Goal: Check status

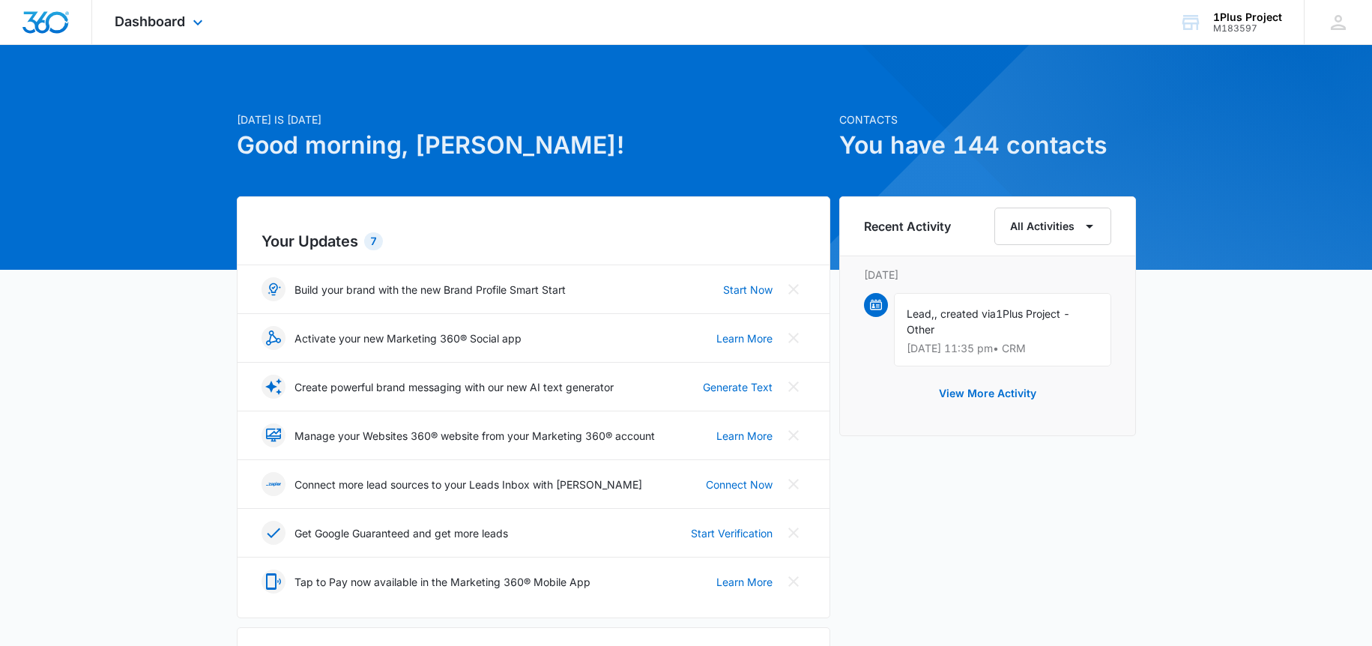
click at [201, 31] on div "Dashboard Apps Reputation Websites Forms CRM Email Social Payments POS Content …" at bounding box center [160, 22] width 137 height 44
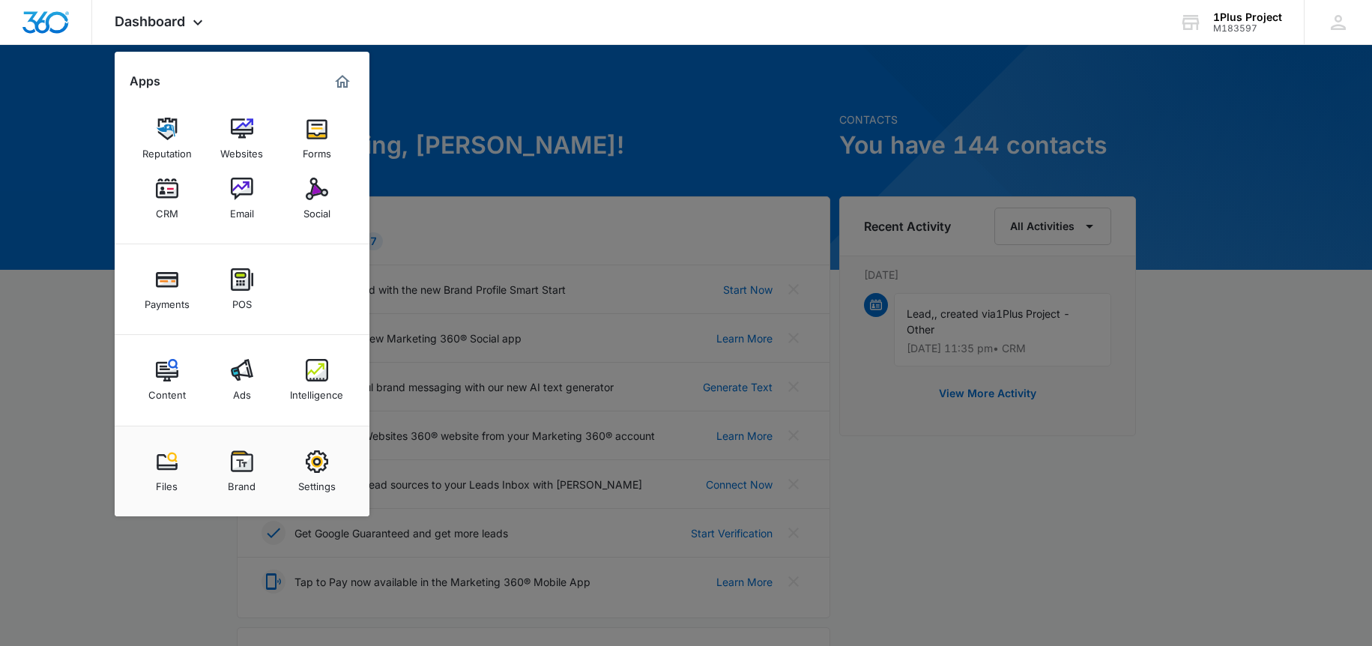
drag, startPoint x: 219, startPoint y: 404, endPoint x: 226, endPoint y: 397, distance: 9.5
click at [221, 403] on link "Ads" at bounding box center [242, 380] width 57 height 57
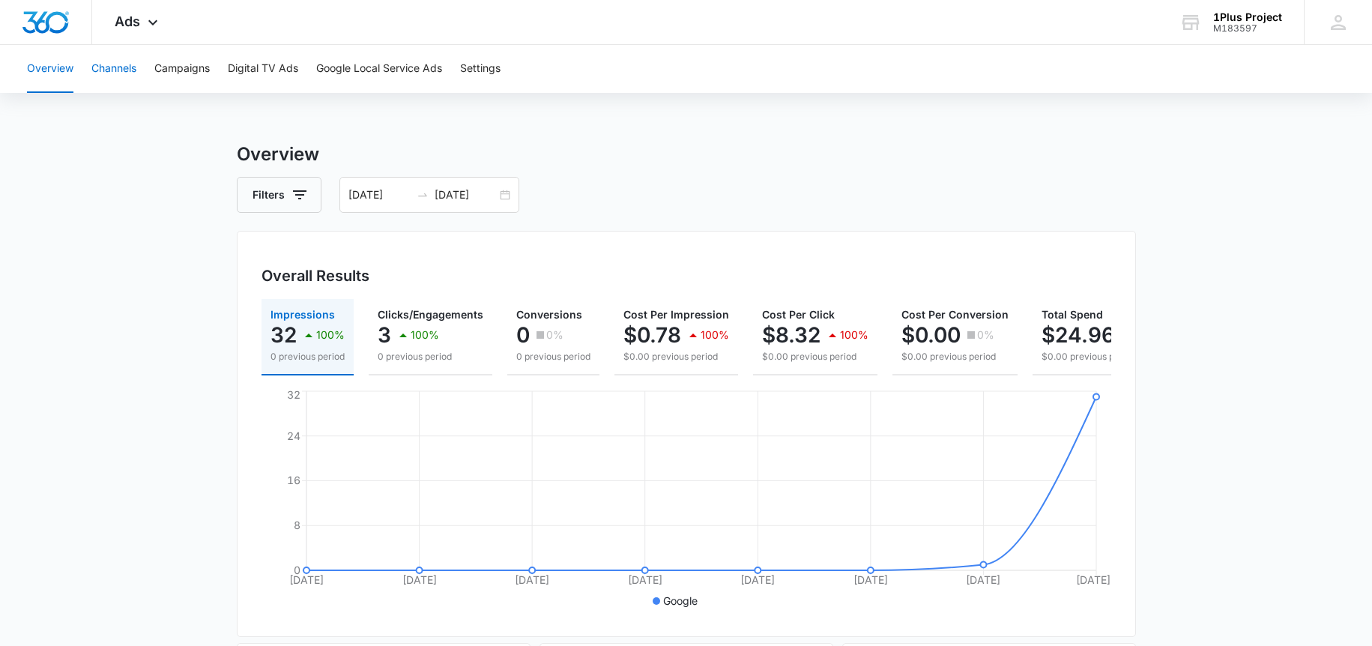
click at [116, 79] on button "Channels" at bounding box center [113, 69] width 45 height 48
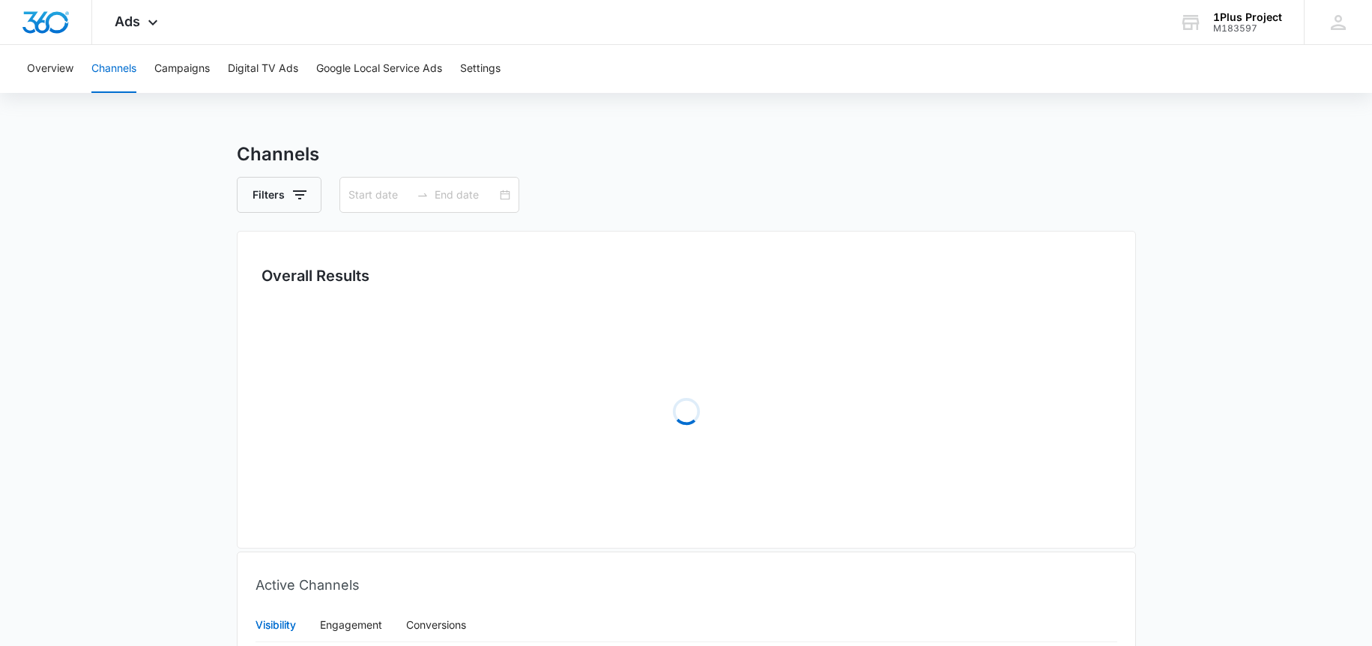
type input "09/05/2025"
type input "09/12/2025"
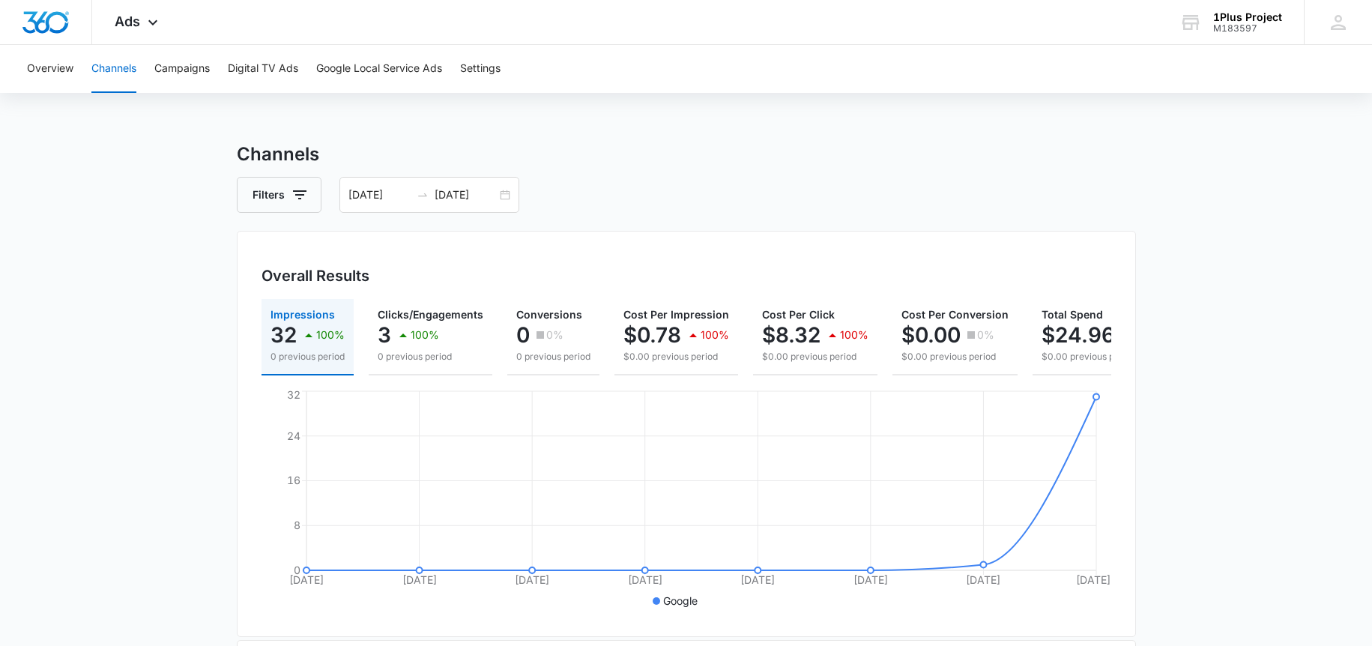
click at [397, 172] on div "Channels Filters 09/05/2025 09/12/2025 Overall Results Impressions 32 100% 0 pr…" at bounding box center [686, 546] width 899 height 810
click at [403, 189] on input "09/05/2025" at bounding box center [380, 195] width 62 height 16
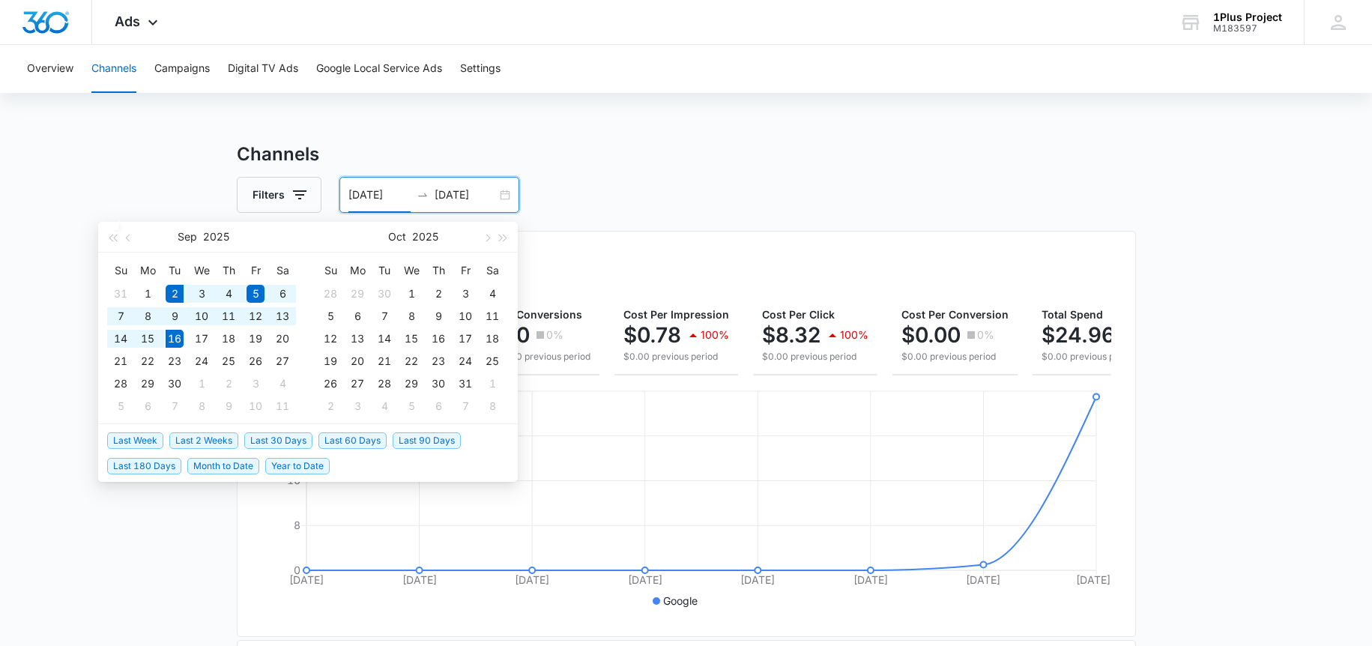
click at [190, 439] on span "Last 2 Weeks" at bounding box center [203, 440] width 69 height 16
type input "09/02/2025"
type input "[DATE]"
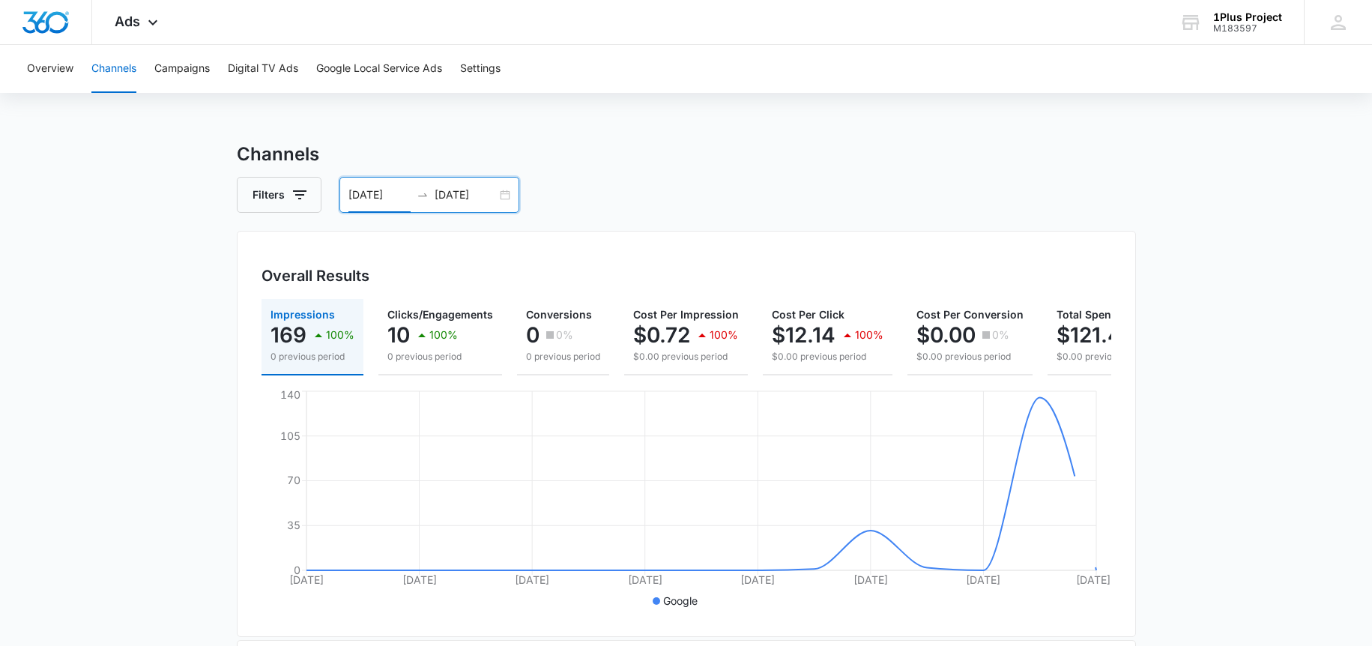
click at [417, 189] on icon "swap-right" at bounding box center [423, 195] width 12 height 12
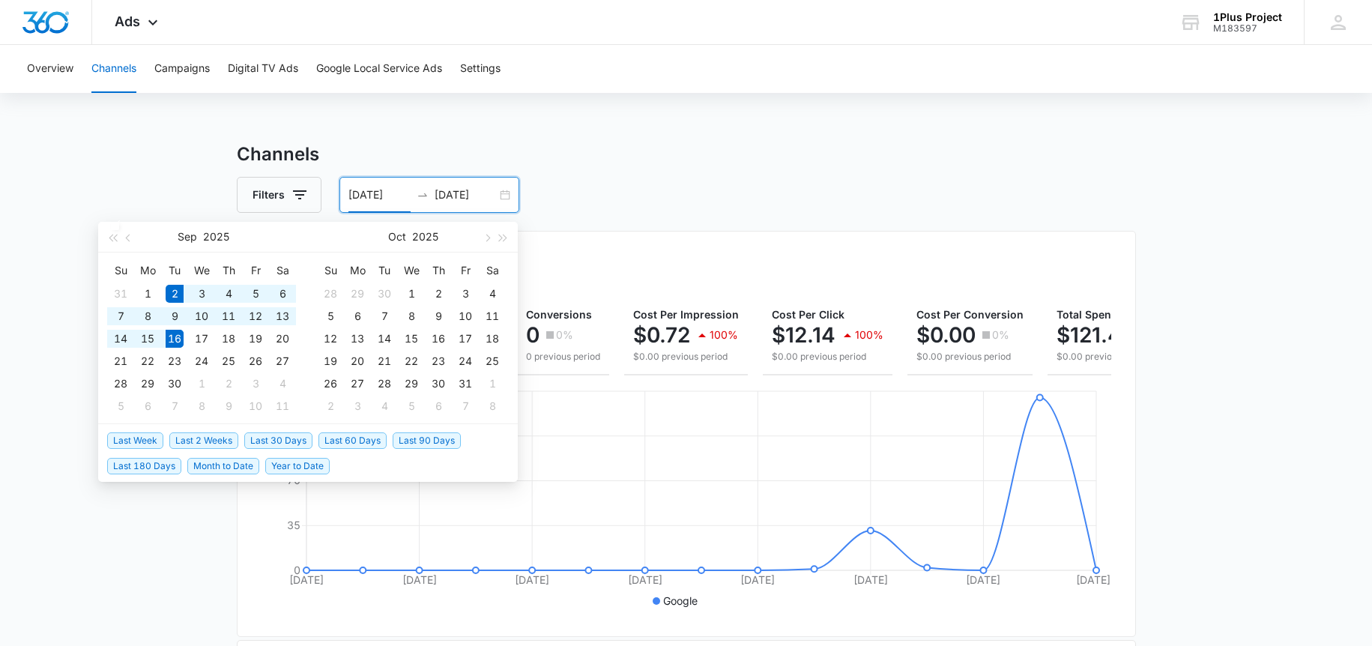
click at [187, 440] on span "Last 2 Weeks" at bounding box center [203, 440] width 69 height 16
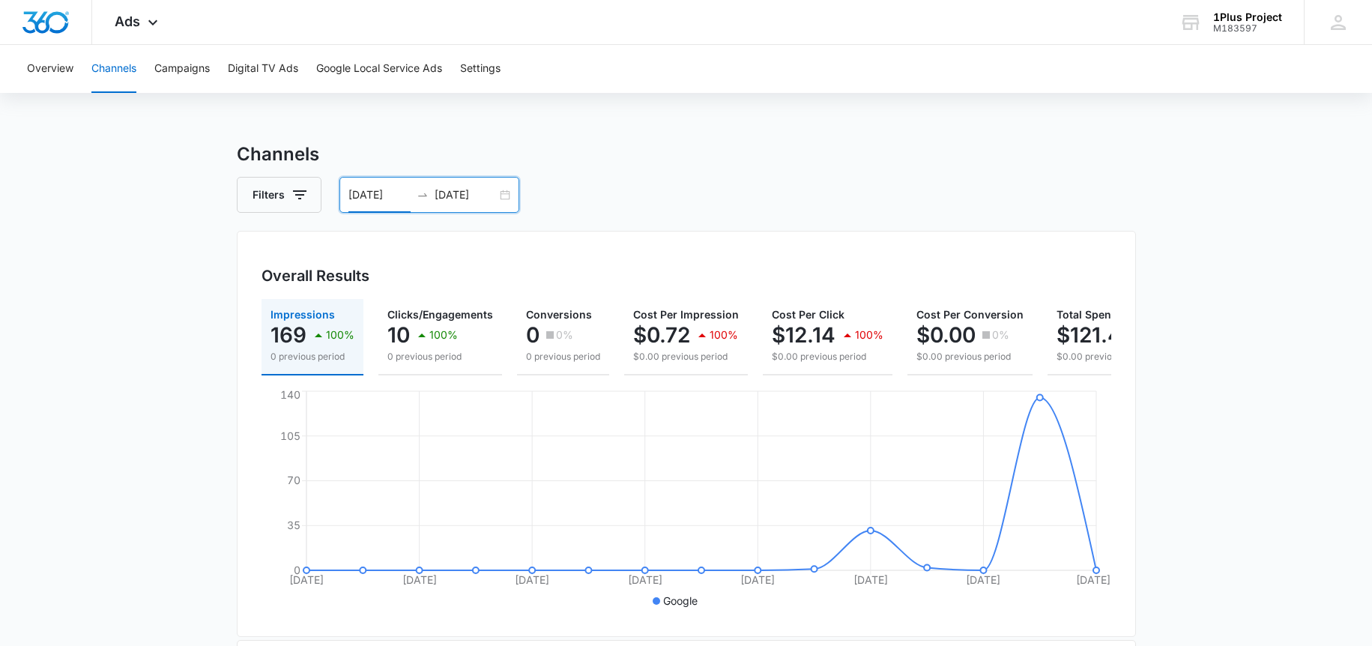
click at [507, 193] on div "09/02/2025 09/16/2025" at bounding box center [430, 195] width 180 height 36
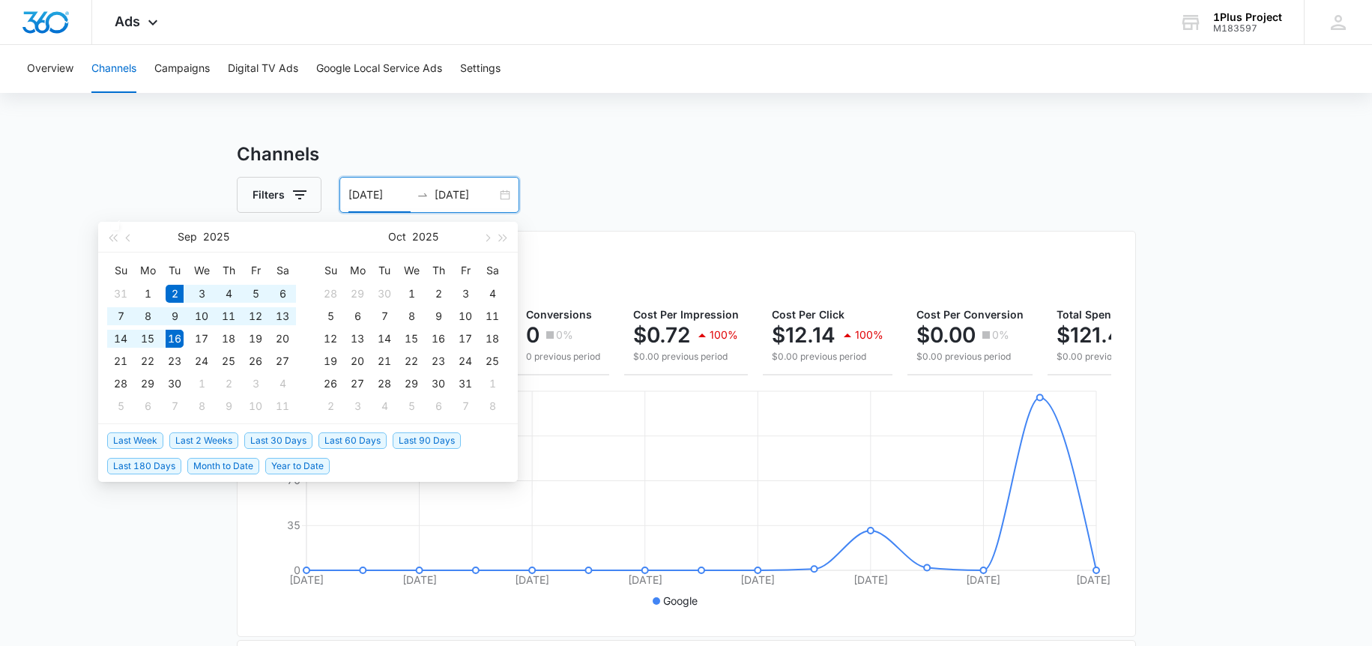
click at [193, 438] on span "Last 2 Weeks" at bounding box center [203, 440] width 69 height 16
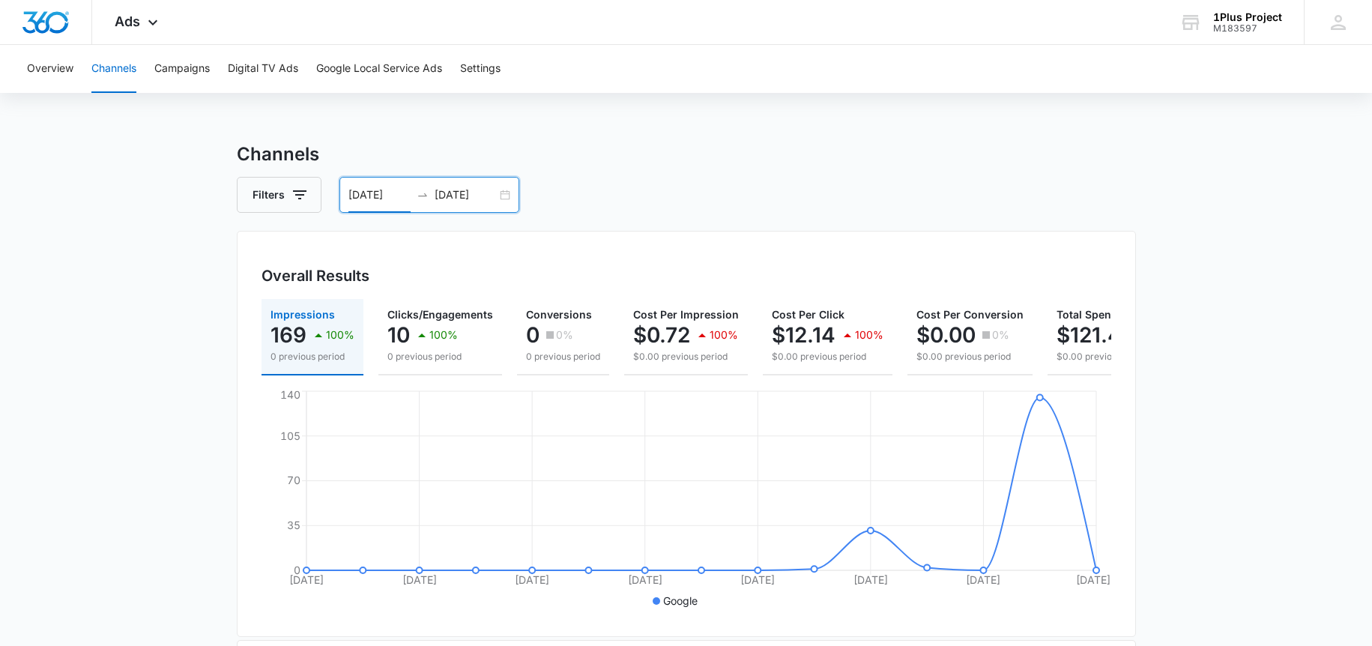
click at [383, 213] on div "Channels Filters 09/02/2025 09/16/2025 Overall Results Impressions 169 100% 0 p…" at bounding box center [686, 546] width 899 height 810
click at [385, 205] on div "09/02/2025 09/16/2025" at bounding box center [430, 195] width 180 height 36
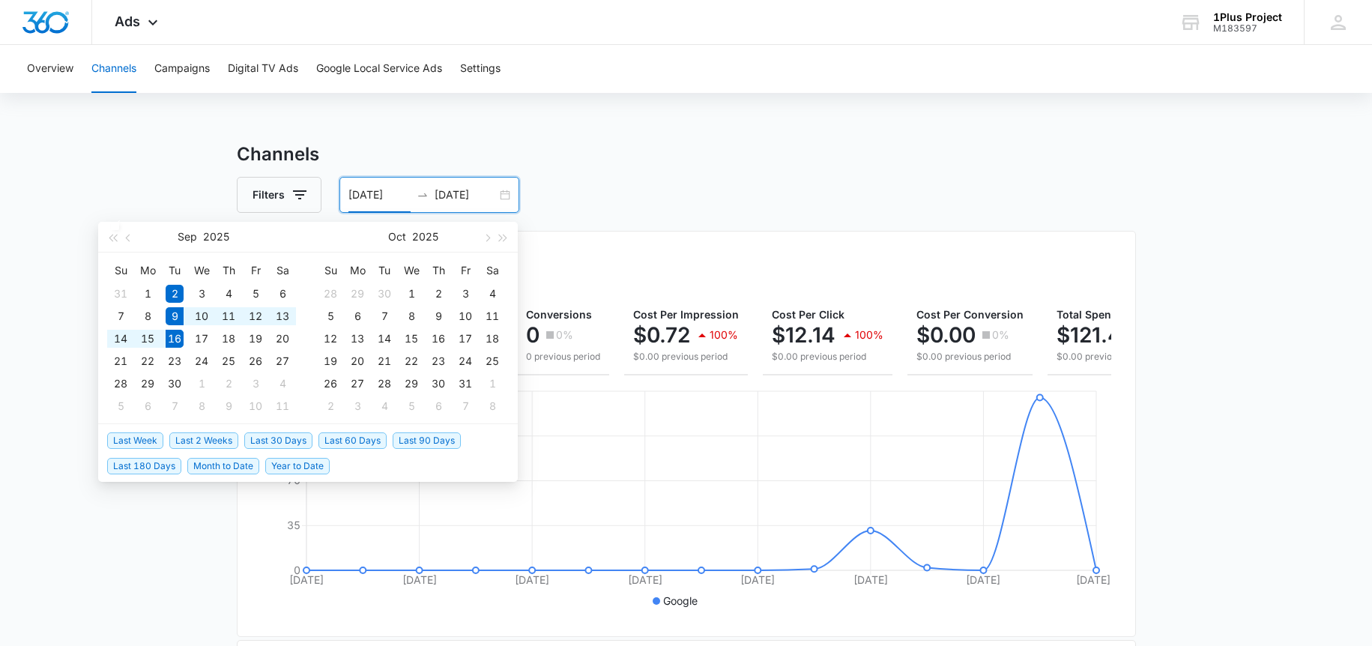
click at [135, 439] on span "Last Week" at bounding box center [135, 440] width 56 height 16
type input "[DATE]"
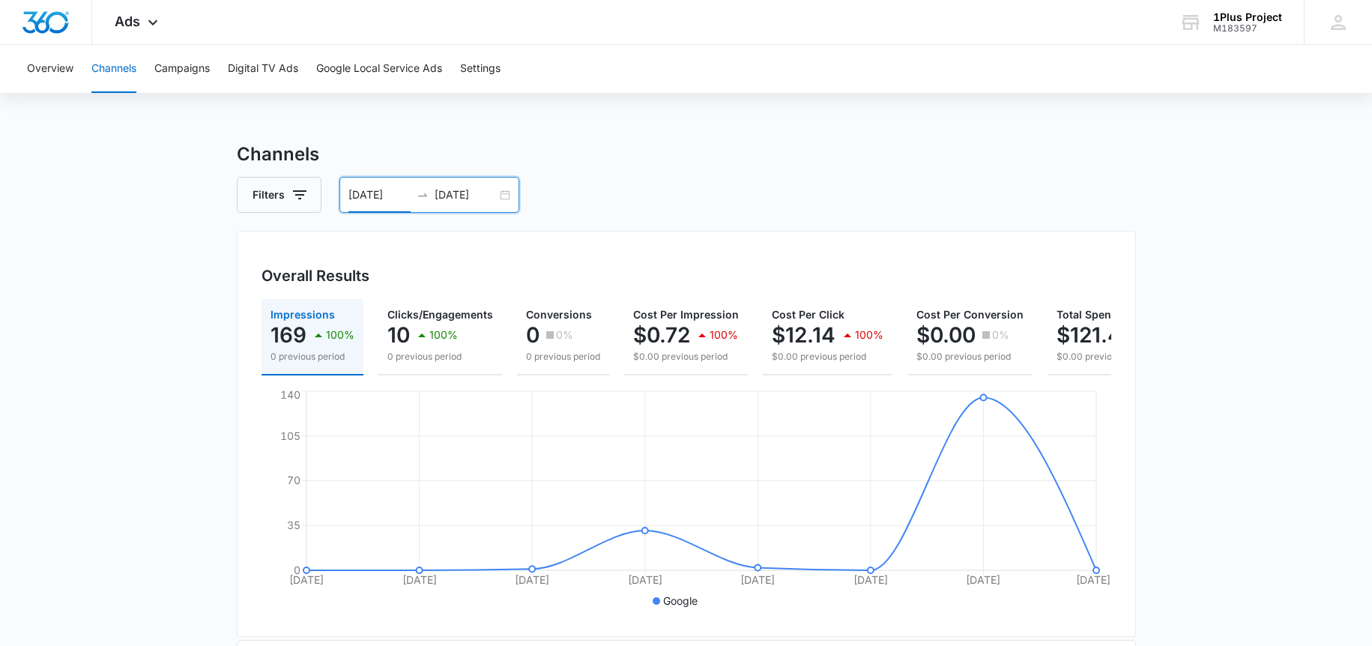
scroll to position [316, 0]
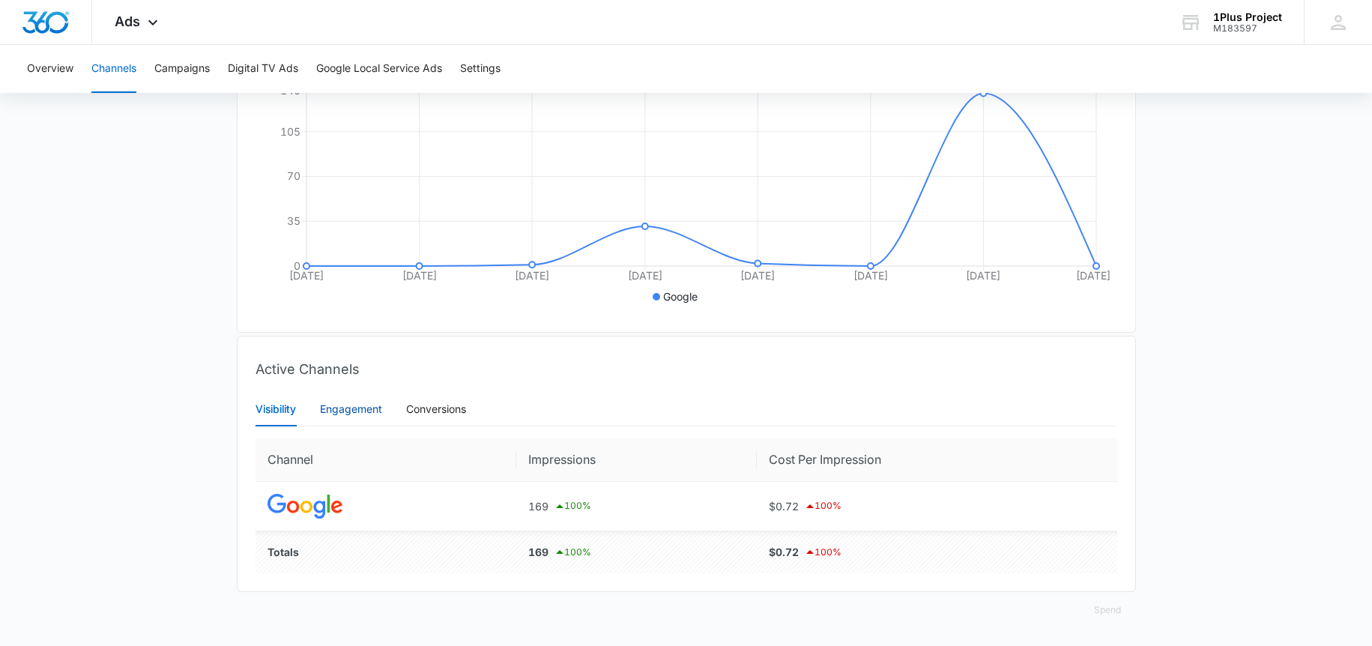
click at [356, 415] on div "Engagement" at bounding box center [351, 409] width 62 height 16
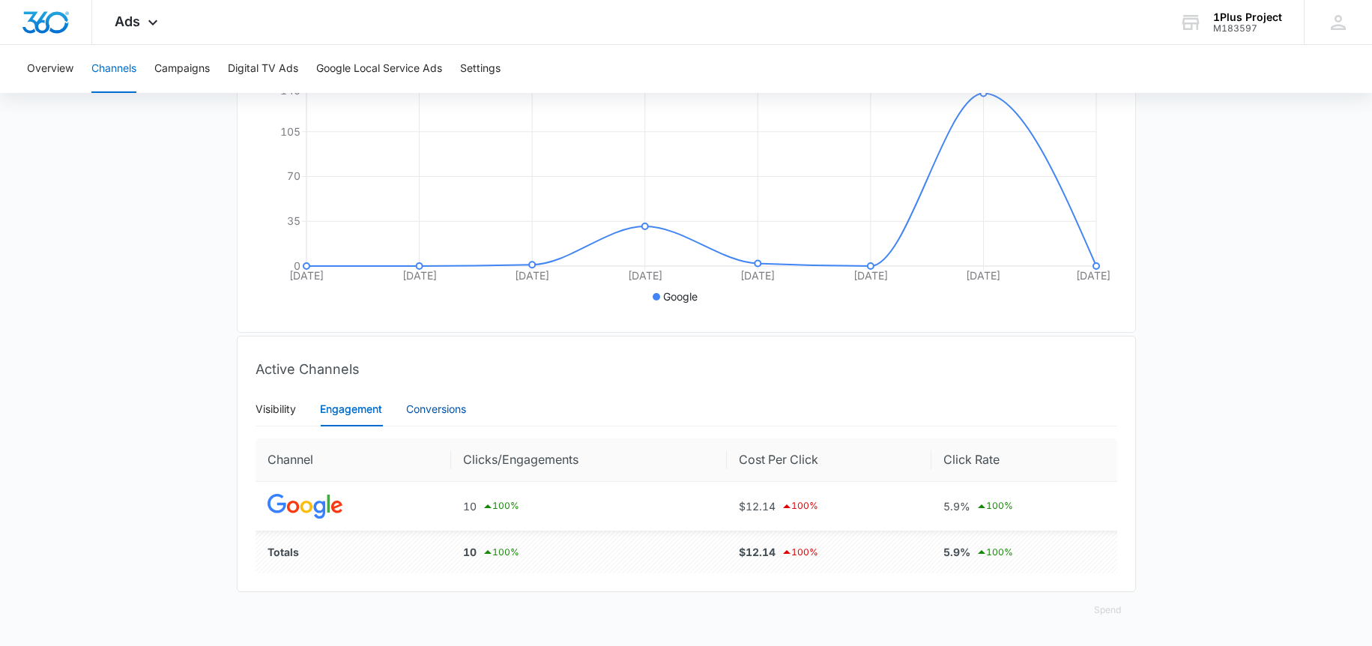
click at [415, 409] on div "Conversions" at bounding box center [436, 409] width 60 height 16
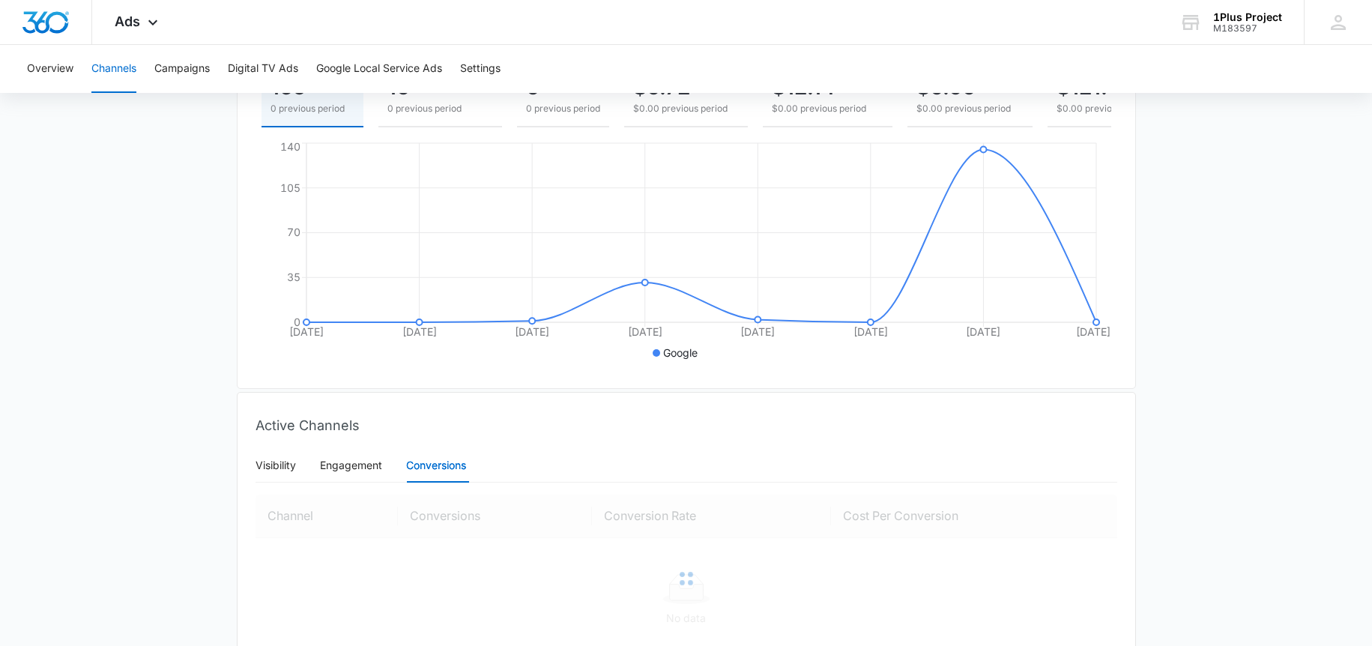
scroll to position [314, 0]
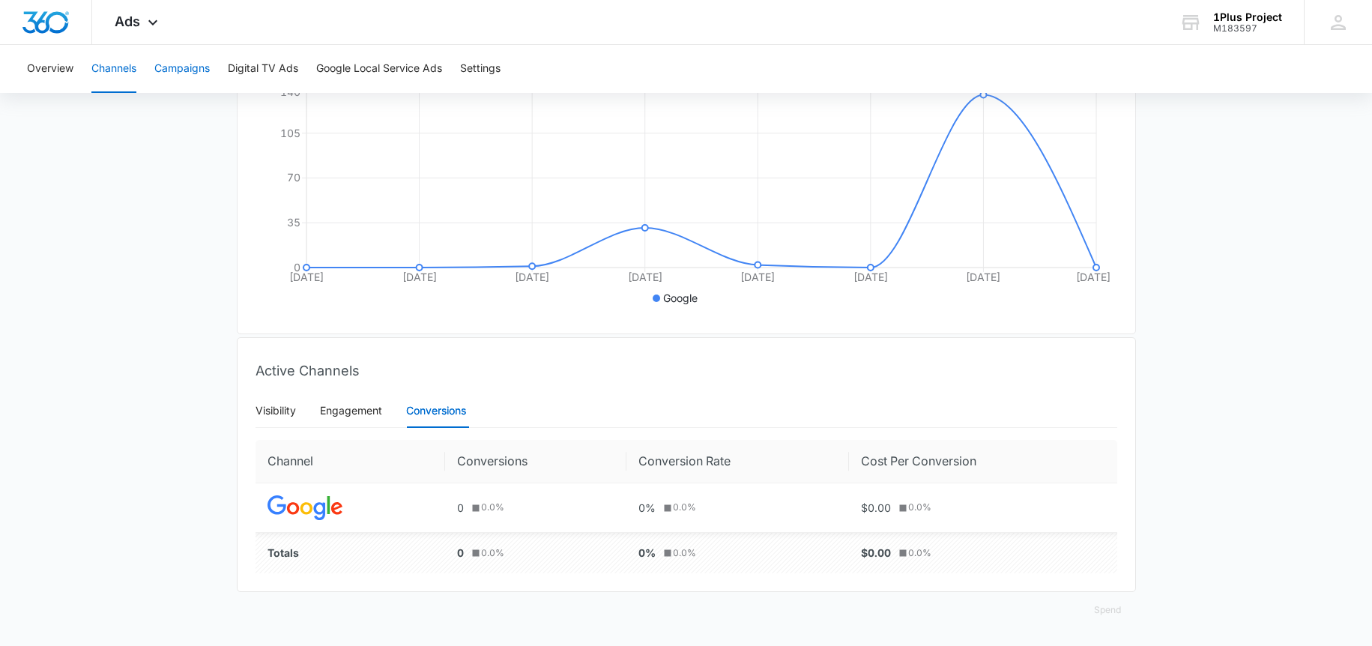
click at [172, 72] on button "Campaigns" at bounding box center [181, 69] width 55 height 48
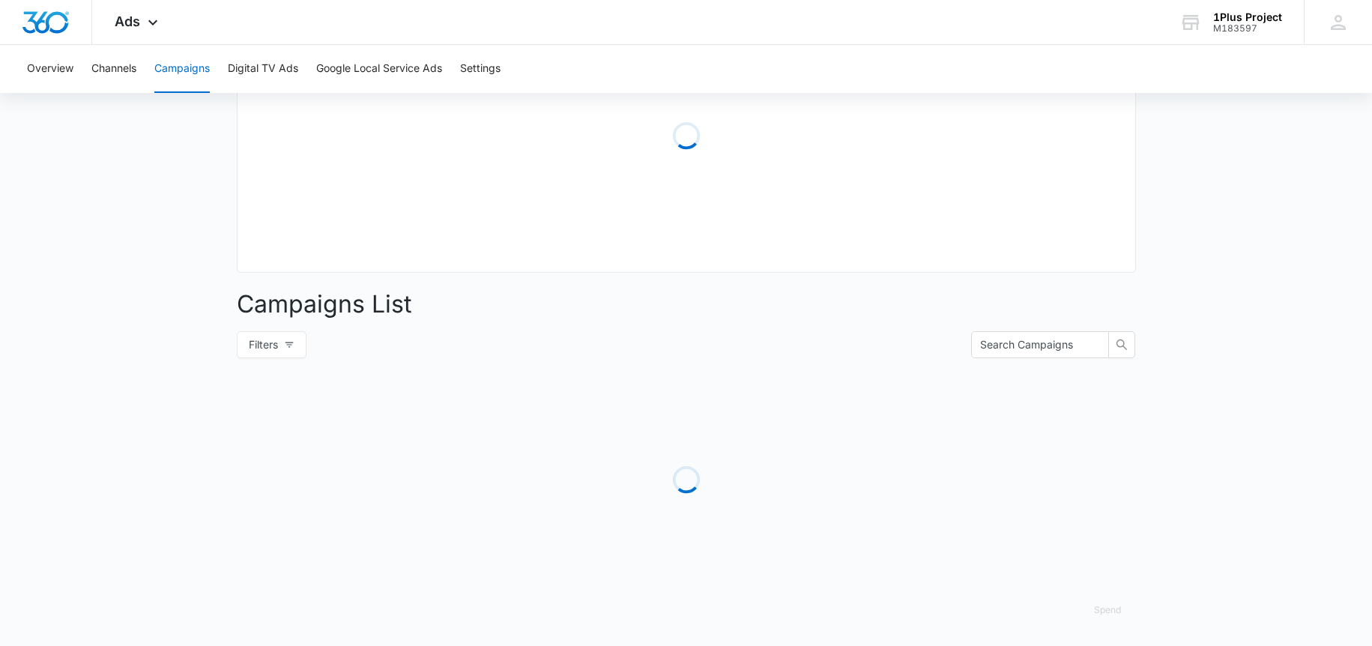
type input "[DATE]"
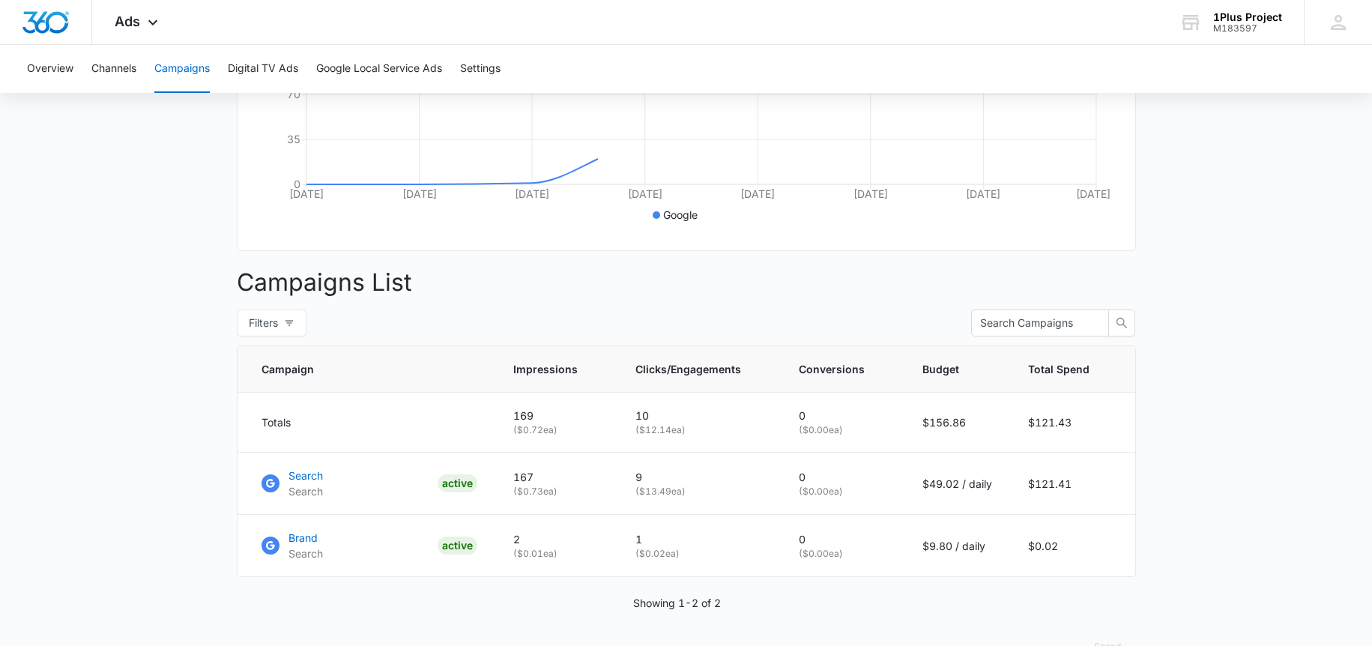
scroll to position [432, 0]
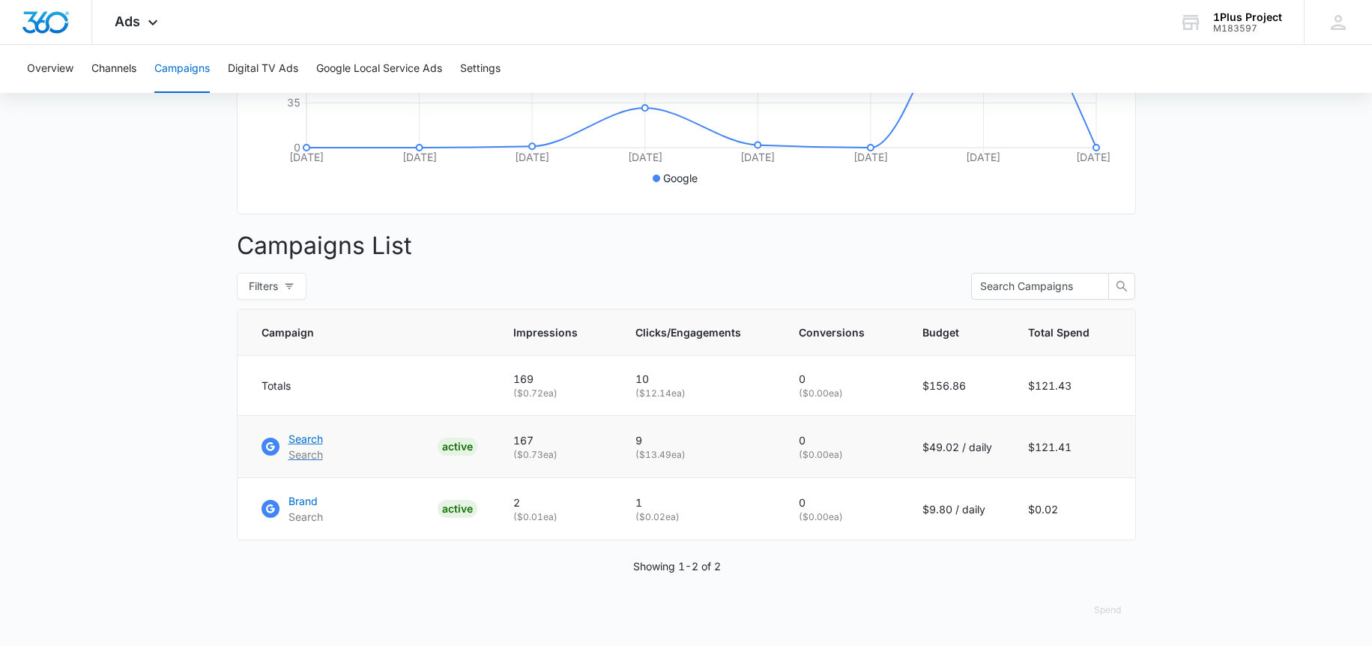
click at [320, 447] on p "Search" at bounding box center [306, 439] width 34 height 16
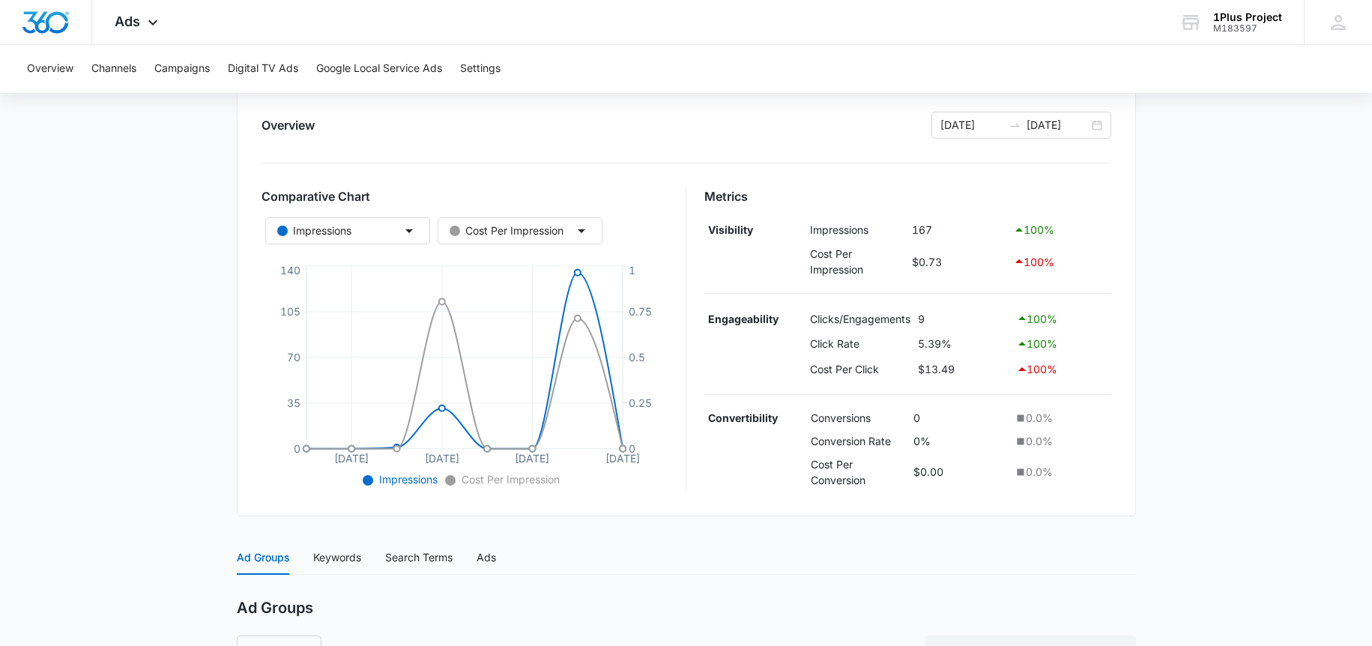
scroll to position [409, 0]
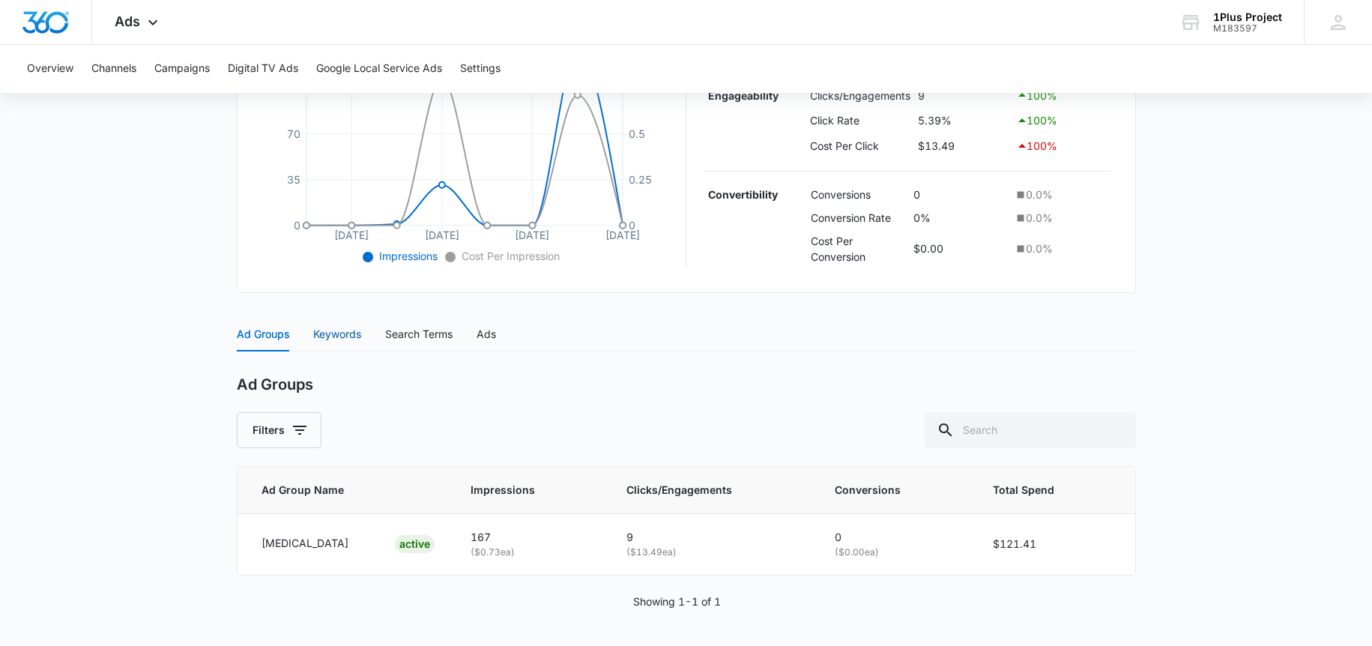
click at [339, 341] on div "Keywords" at bounding box center [337, 334] width 48 height 16
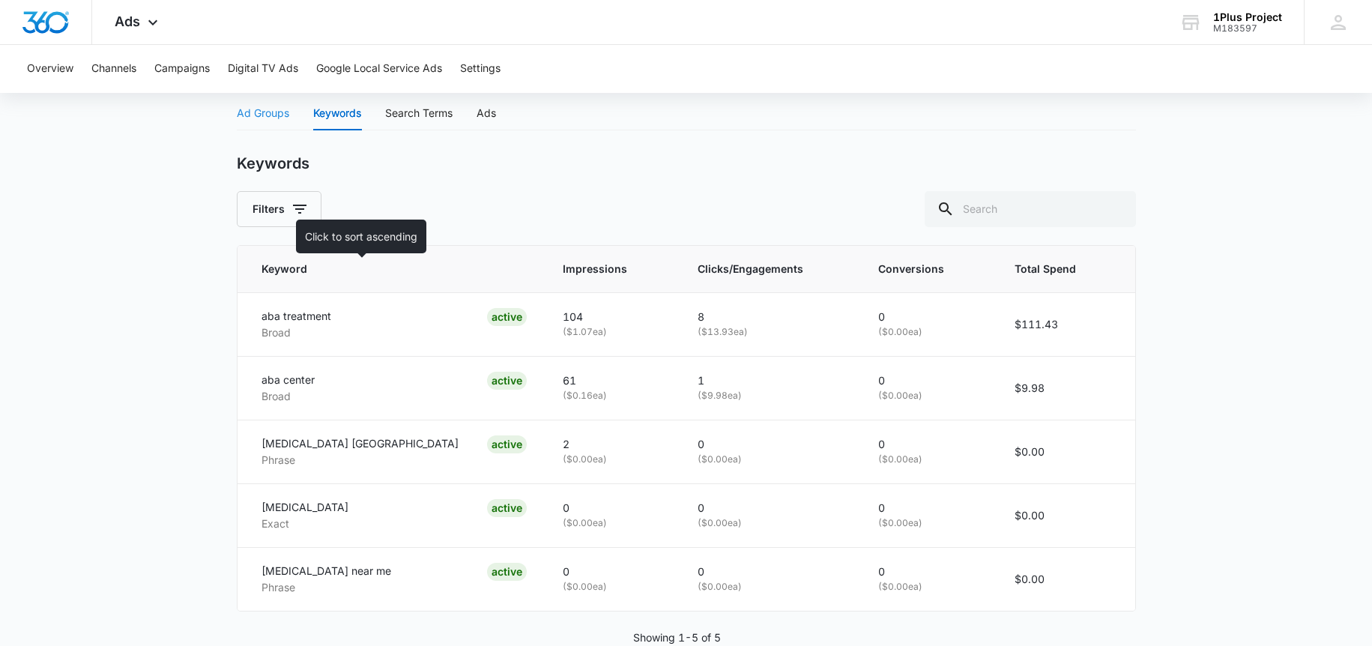
scroll to position [576, 0]
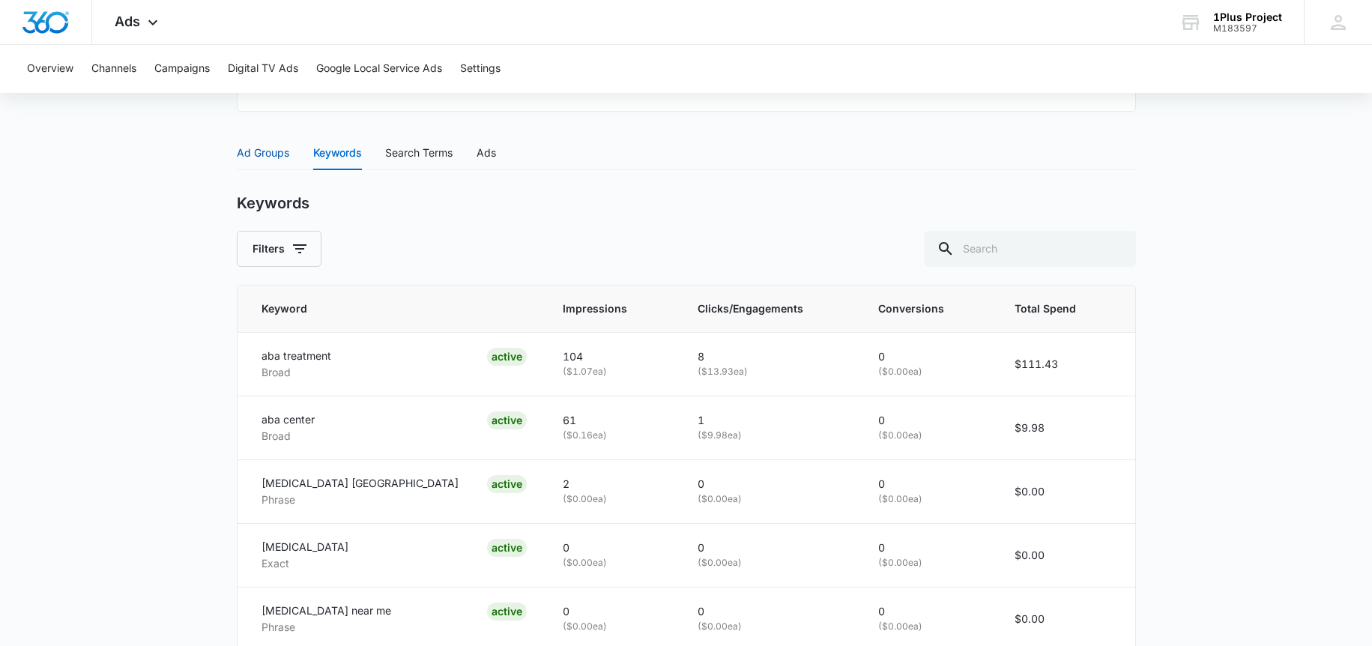
click at [247, 161] on div "Ad Groups" at bounding box center [263, 153] width 52 height 16
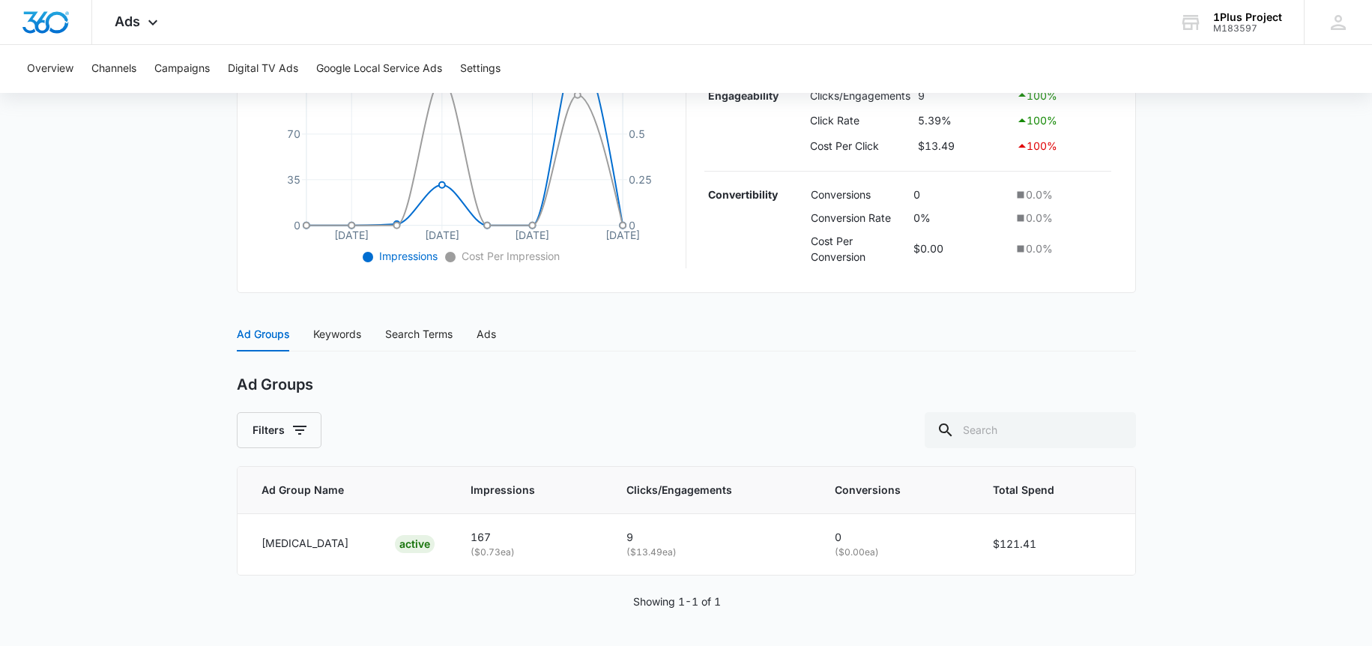
scroll to position [409, 0]
click at [323, 337] on div "Keywords" at bounding box center [337, 334] width 48 height 16
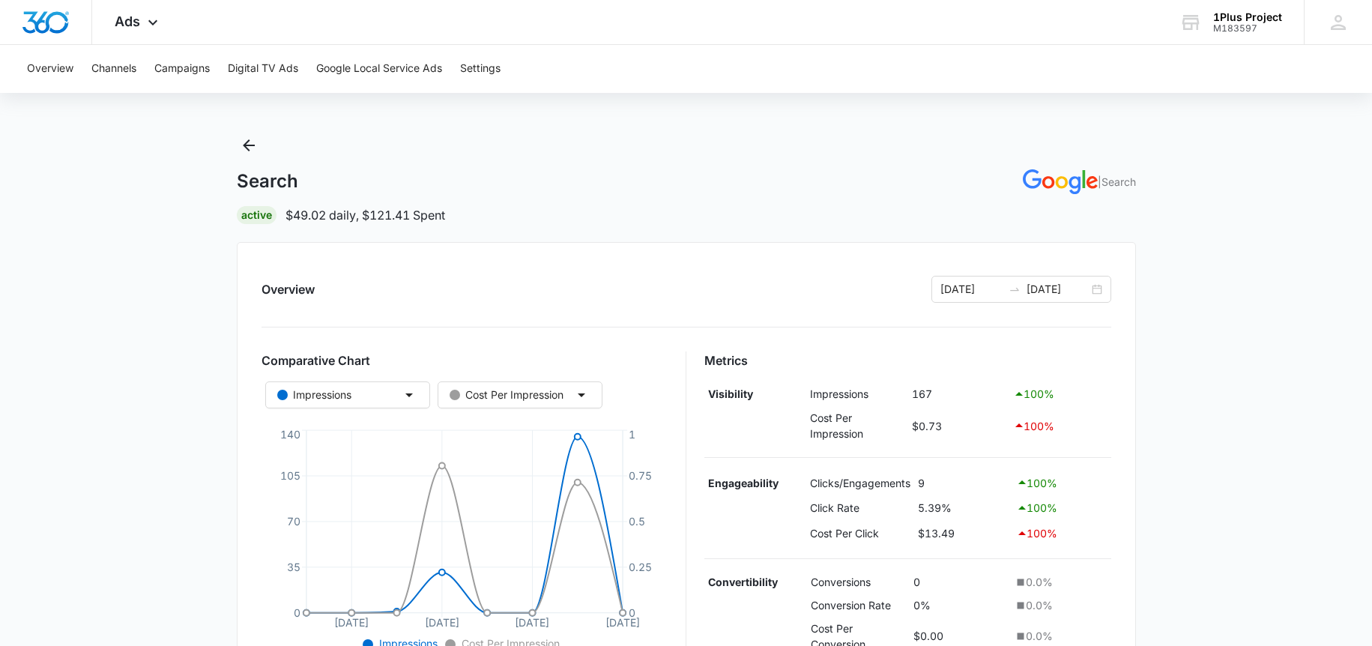
scroll to position [0, 0]
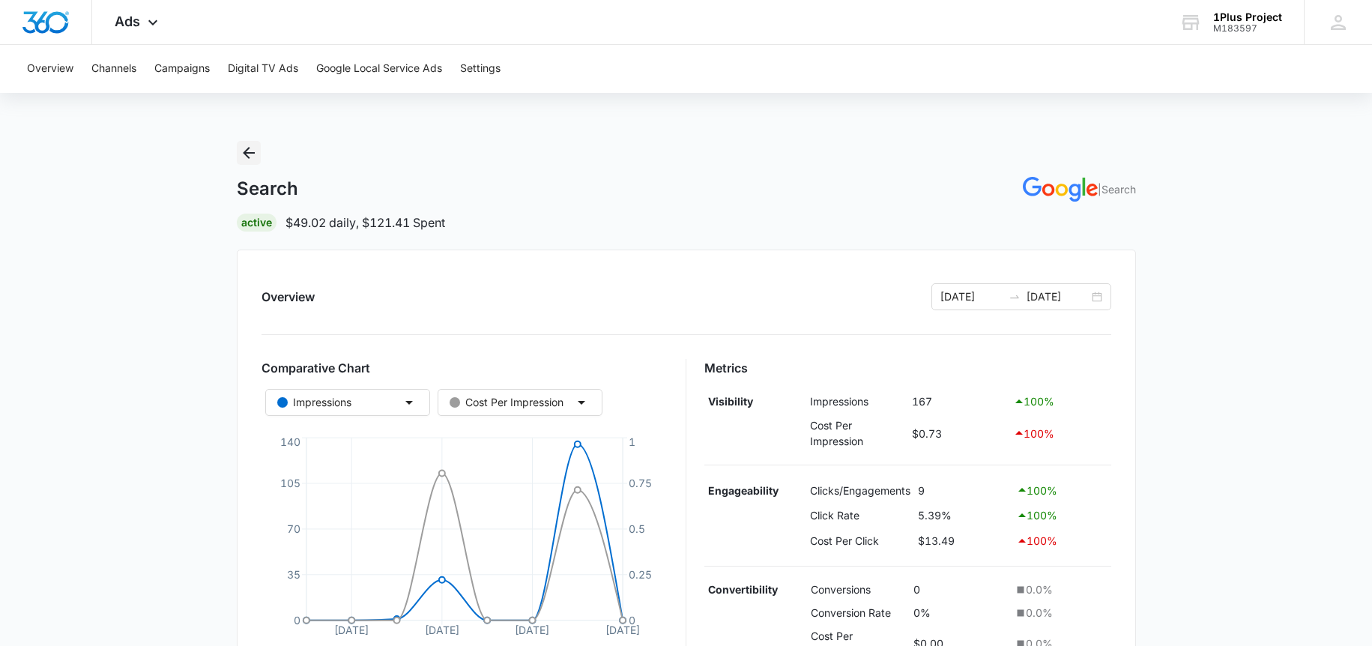
click at [255, 153] on icon "Back" at bounding box center [249, 153] width 18 height 18
